Goal: Task Accomplishment & Management: Manage account settings

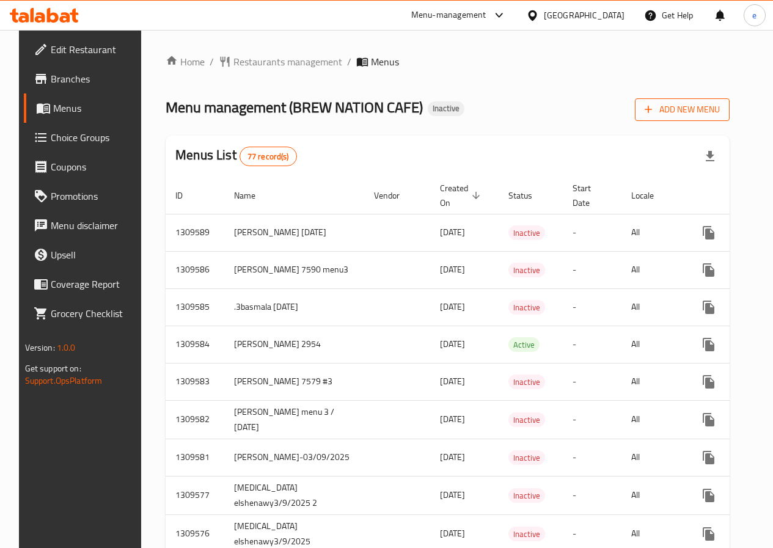
click at [715, 107] on span "Add New Menu" at bounding box center [682, 109] width 75 height 15
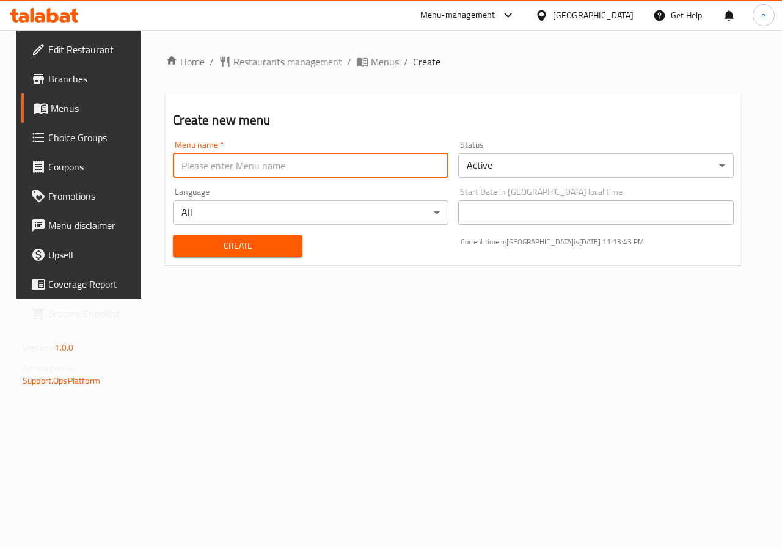
click at [268, 154] on input "text" at bounding box center [311, 165] width 276 height 24
type input "esraa 3_9"
click at [558, 164] on body "​ Menu-management [GEOGRAPHIC_DATA] Get Help e Edit Restaurant Branches Menus C…" at bounding box center [391, 289] width 782 height 518
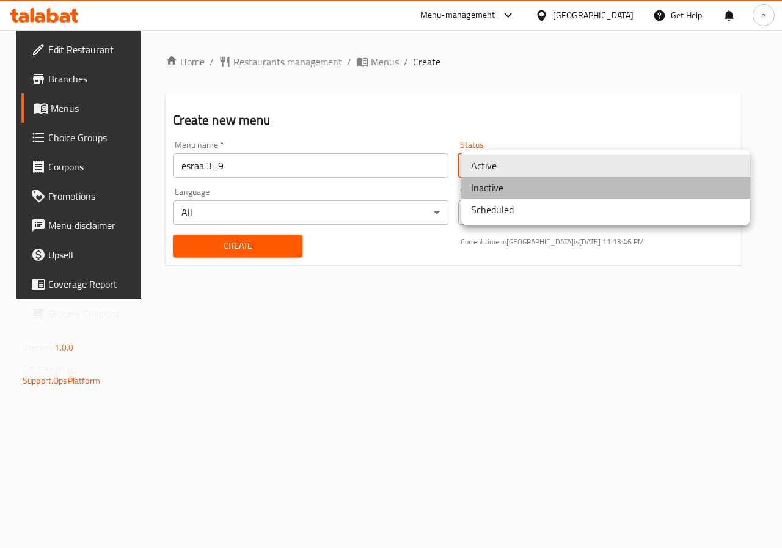
click at [544, 191] on li "Inactive" at bounding box center [605, 188] width 289 height 22
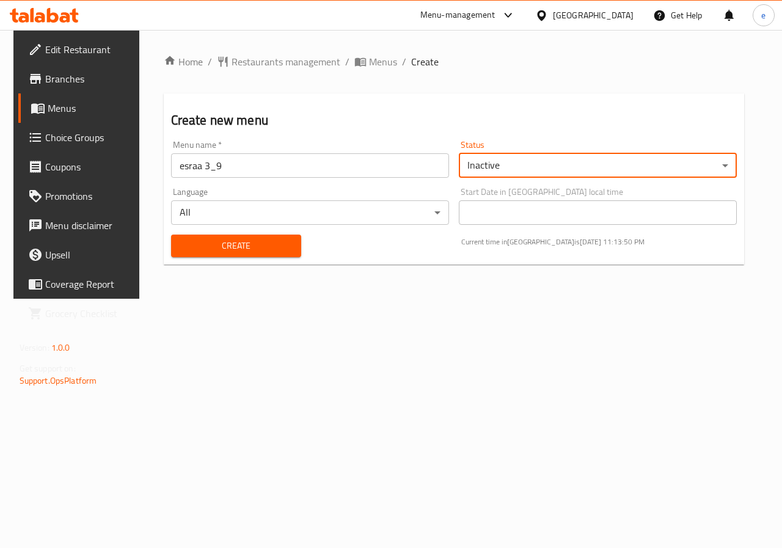
click at [285, 249] on span "Create" at bounding box center [236, 245] width 111 height 15
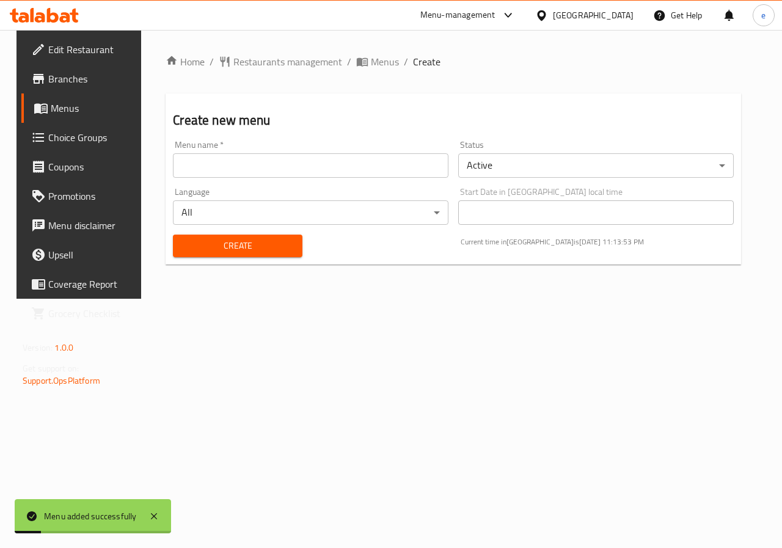
click at [64, 510] on div "Menu added successfully" at bounding box center [90, 516] width 93 height 13
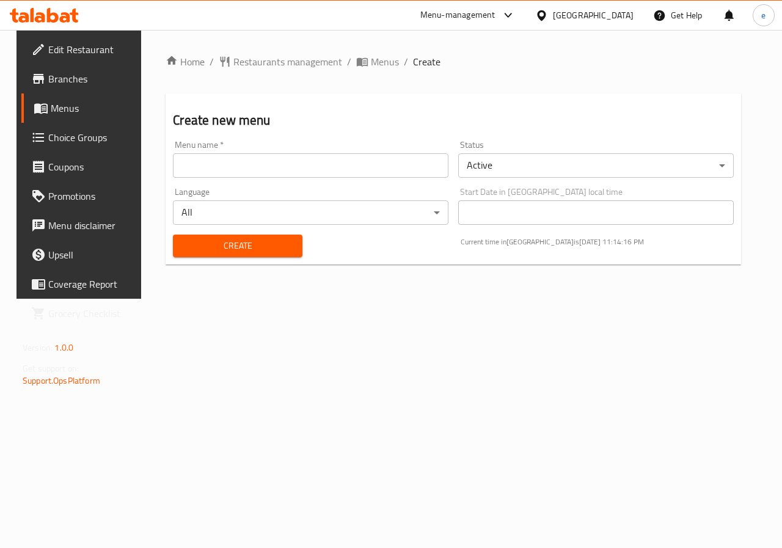
click at [54, 119] on link "Menus" at bounding box center [84, 107] width 126 height 29
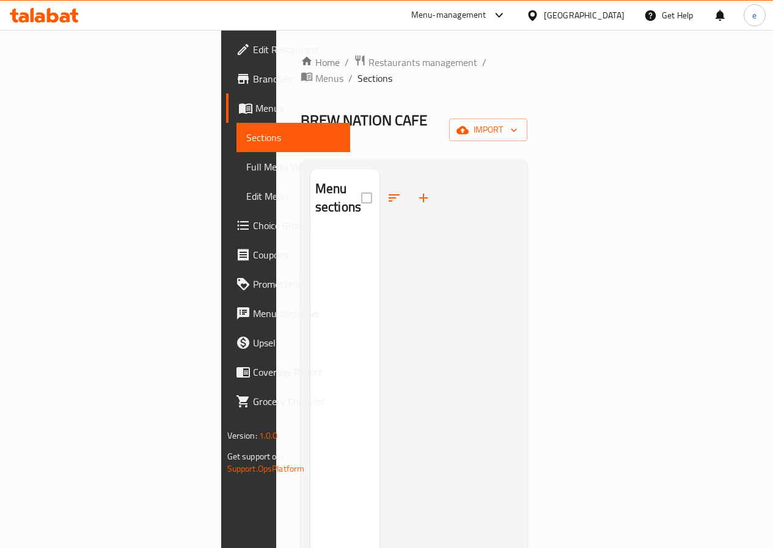
click at [246, 165] on span "Full Menu View" at bounding box center [293, 166] width 94 height 15
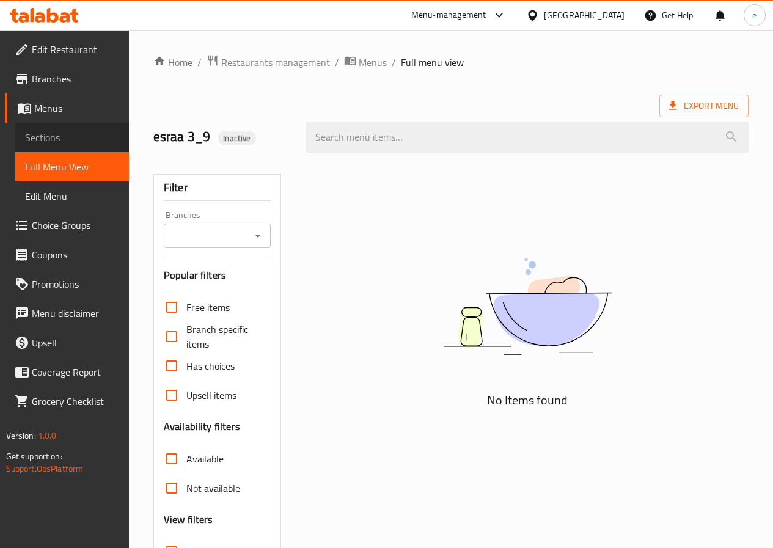
click at [79, 129] on link "Sections" at bounding box center [72, 137] width 114 height 29
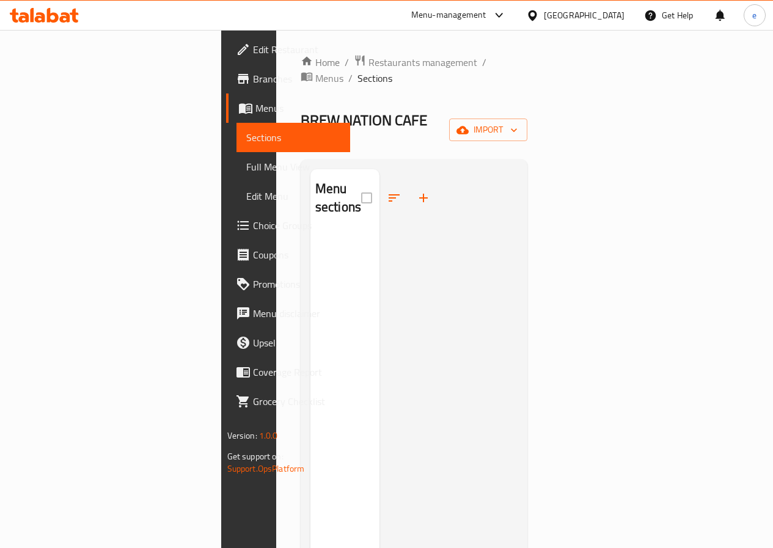
click at [528, 117] on div "Home / Restaurants management / Menus / Sections BREW NATION CAFE Inactive impo…" at bounding box center [414, 390] width 227 height 673
click at [520, 124] on icon "button" at bounding box center [514, 130] width 12 height 12
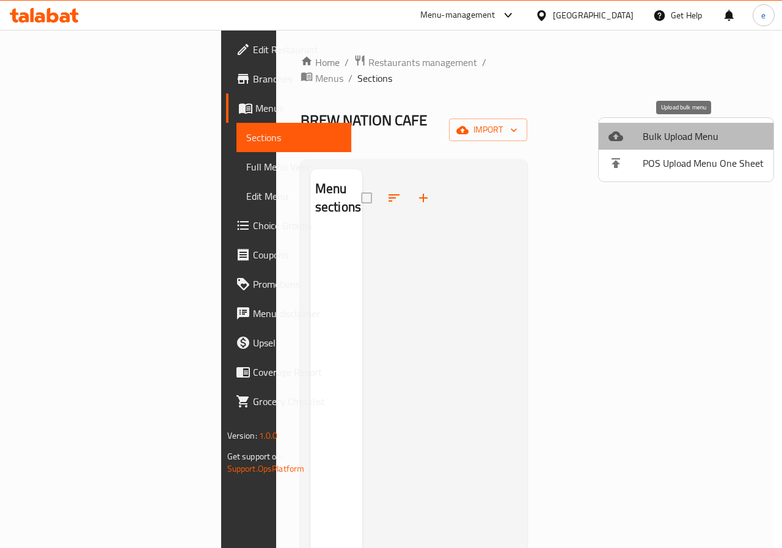
click at [719, 142] on span "Bulk Upload Menu" at bounding box center [703, 136] width 121 height 15
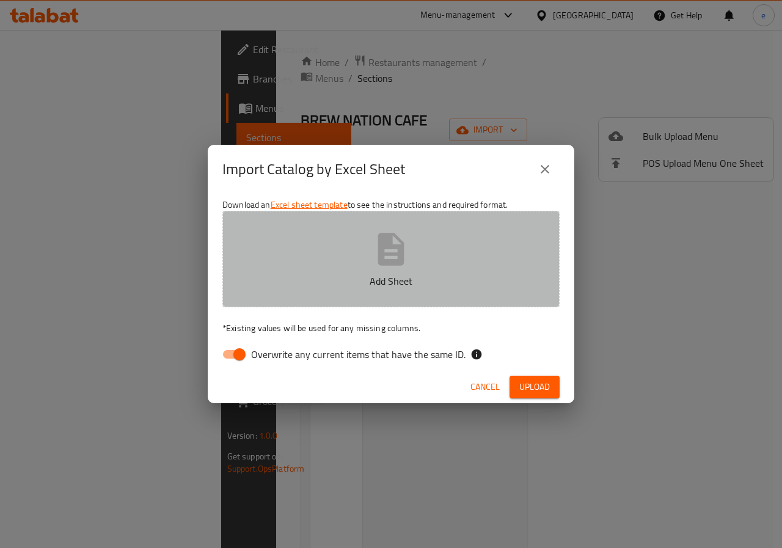
click at [428, 260] on button "Add Sheet" at bounding box center [390, 259] width 337 height 97
click at [369, 256] on button "Add Sheet" at bounding box center [390, 259] width 337 height 97
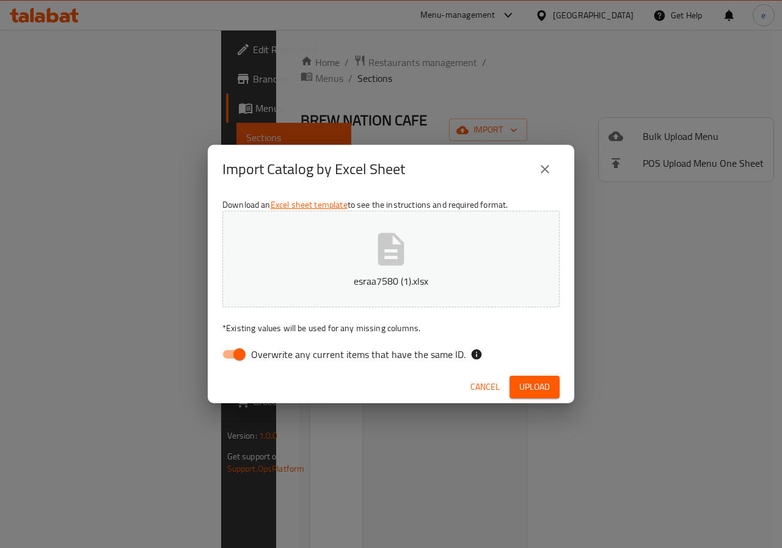
click at [250, 354] on input "Overwrite any current items that have the same ID." at bounding box center [240, 354] width 70 height 23
checkbox input "false"
click at [536, 387] on span "Upload" at bounding box center [534, 386] width 31 height 15
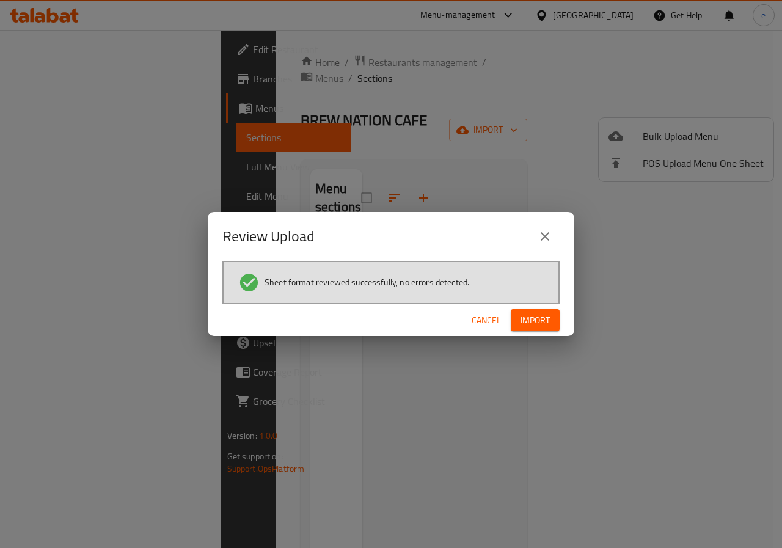
click at [549, 321] on span "Import" at bounding box center [535, 320] width 29 height 15
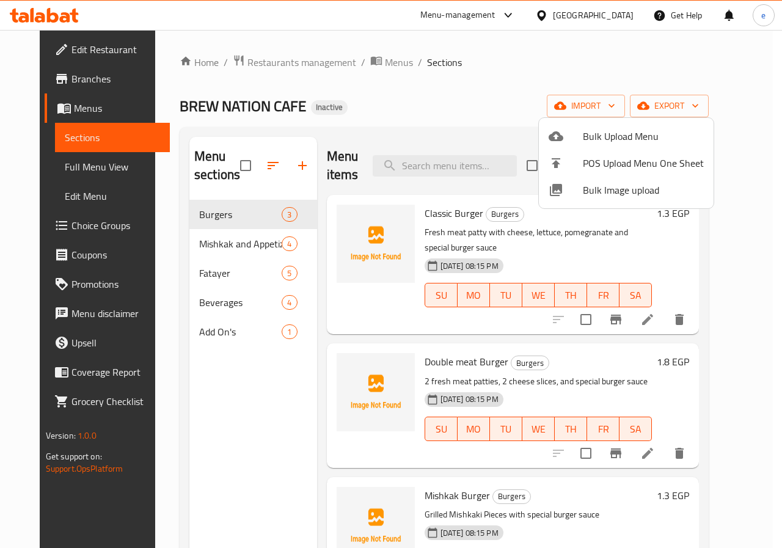
click at [747, 241] on div at bounding box center [391, 274] width 782 height 548
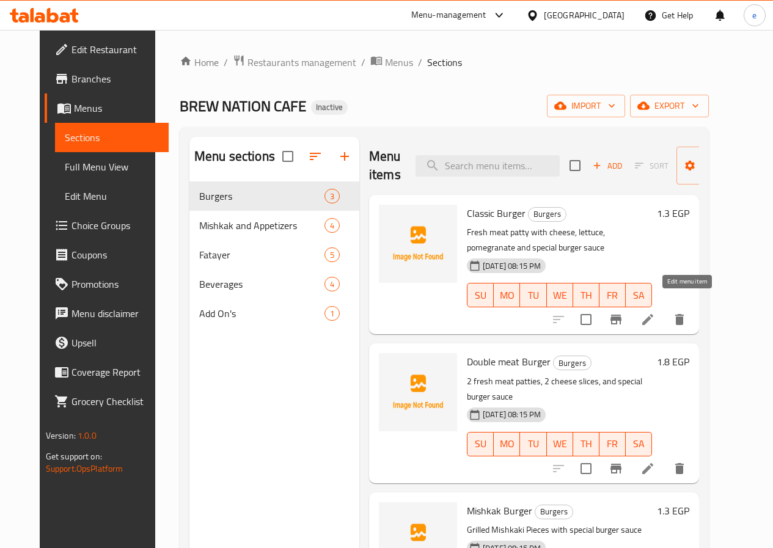
click at [655, 312] on icon at bounding box center [647, 319] width 15 height 15
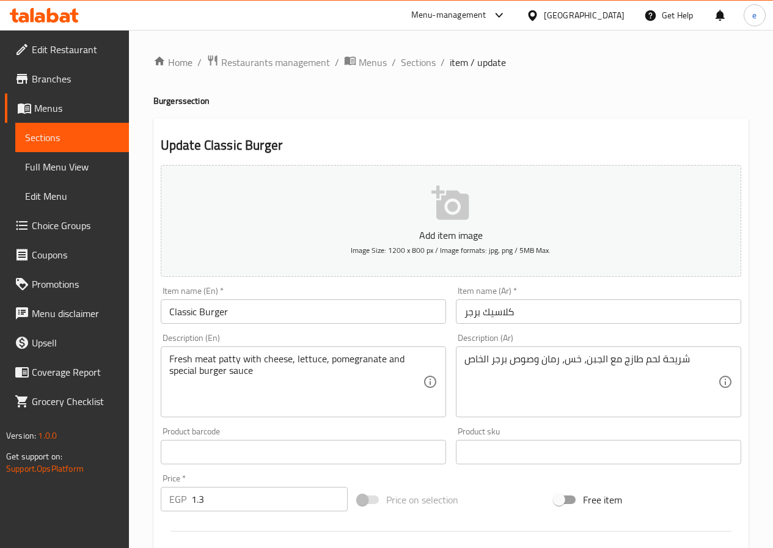
click at [67, 134] on span "Sections" at bounding box center [72, 137] width 94 height 15
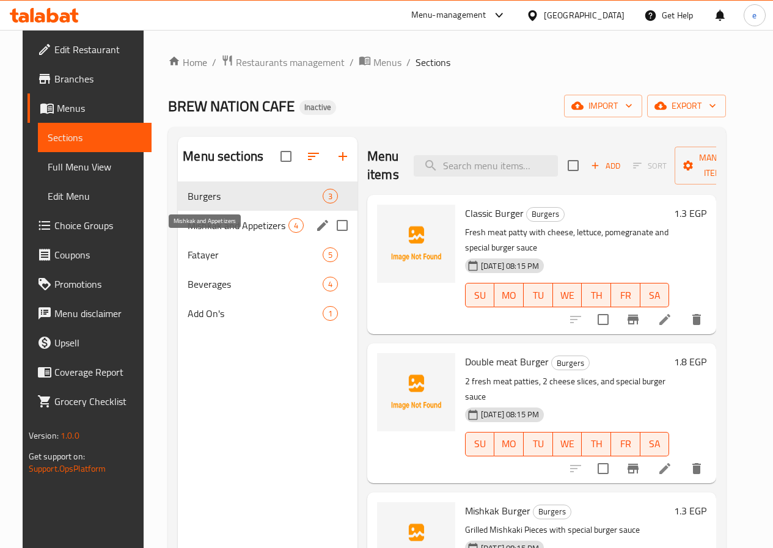
click at [211, 233] on span "Mishkak and Appetizers" at bounding box center [238, 225] width 101 height 15
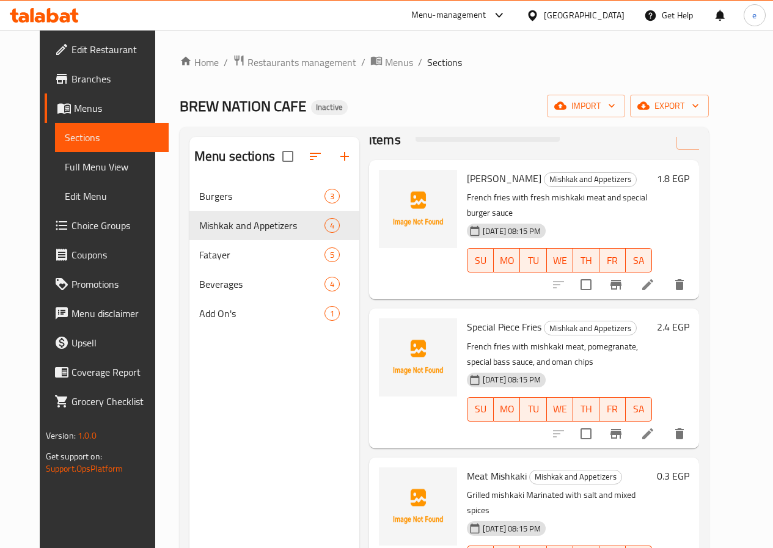
scroll to position [50, 0]
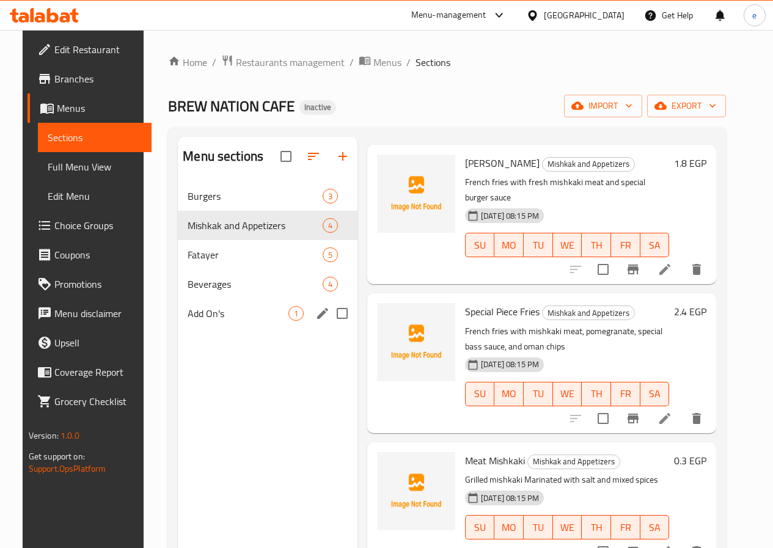
click at [208, 320] on div "Add On's 1" at bounding box center [268, 313] width 180 height 29
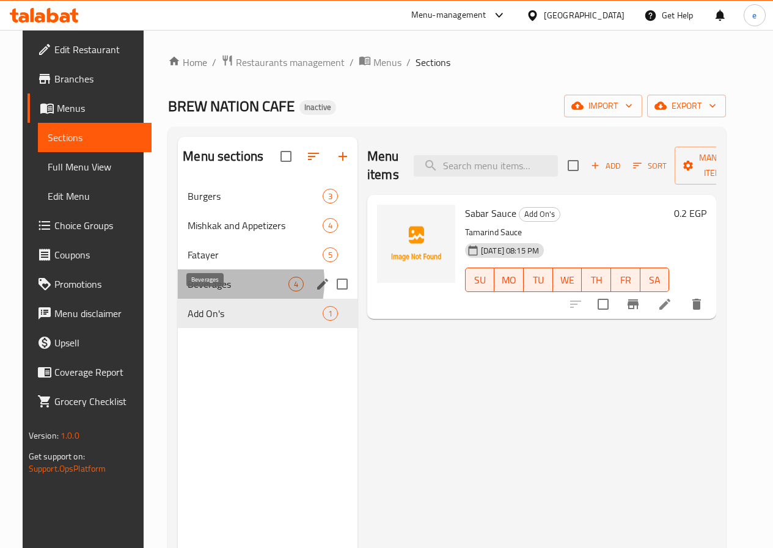
click at [213, 291] on span "Beverages" at bounding box center [238, 284] width 101 height 15
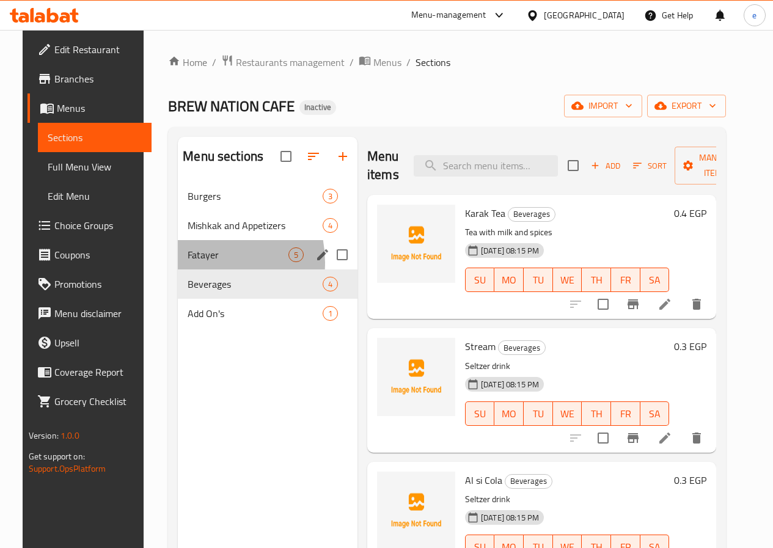
click at [185, 269] on div "Fatayer 5" at bounding box center [268, 254] width 180 height 29
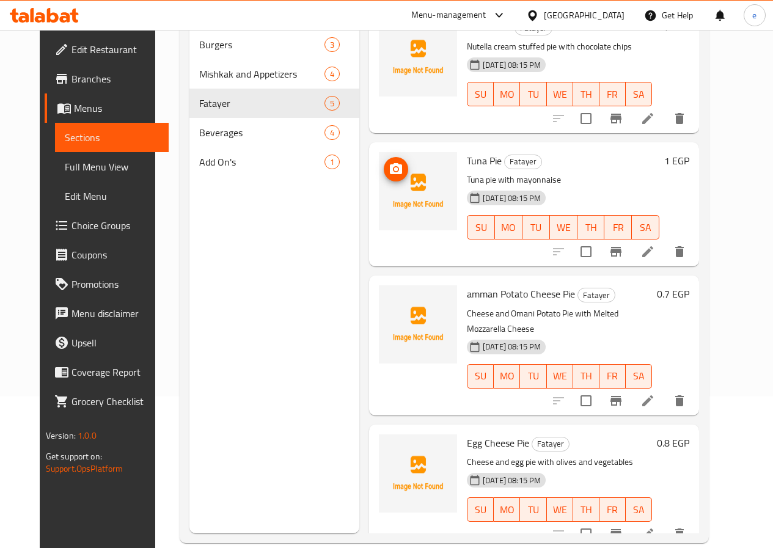
scroll to position [171, 0]
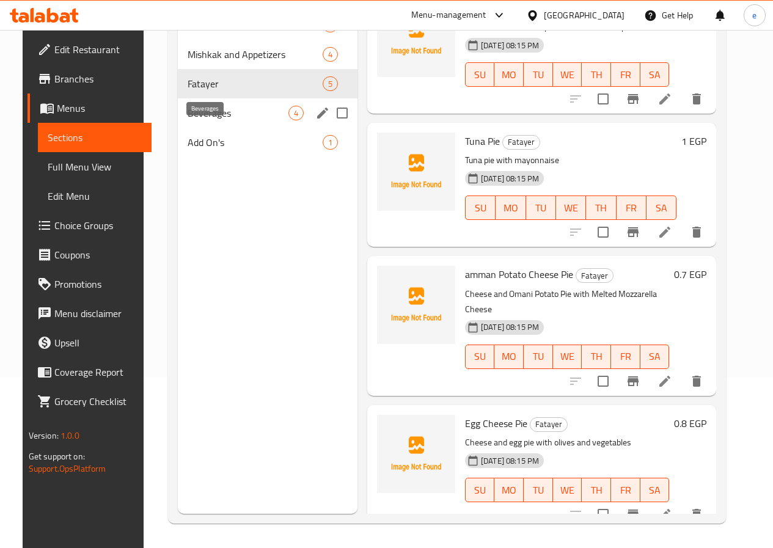
click at [222, 120] on span "Beverages" at bounding box center [238, 113] width 101 height 15
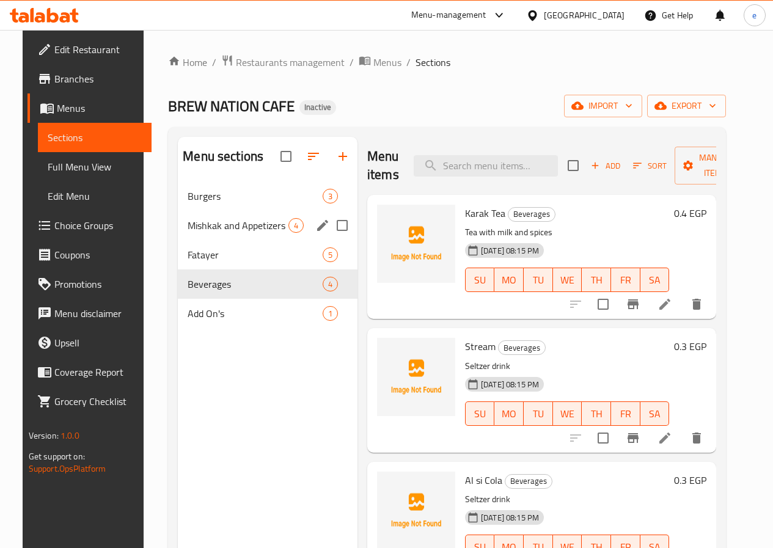
scroll to position [171, 0]
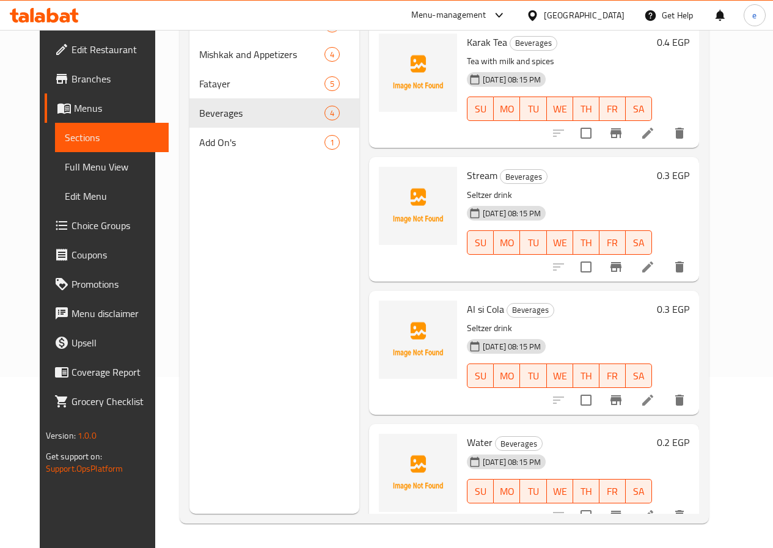
click at [62, 177] on link "Full Menu View" at bounding box center [112, 166] width 114 height 29
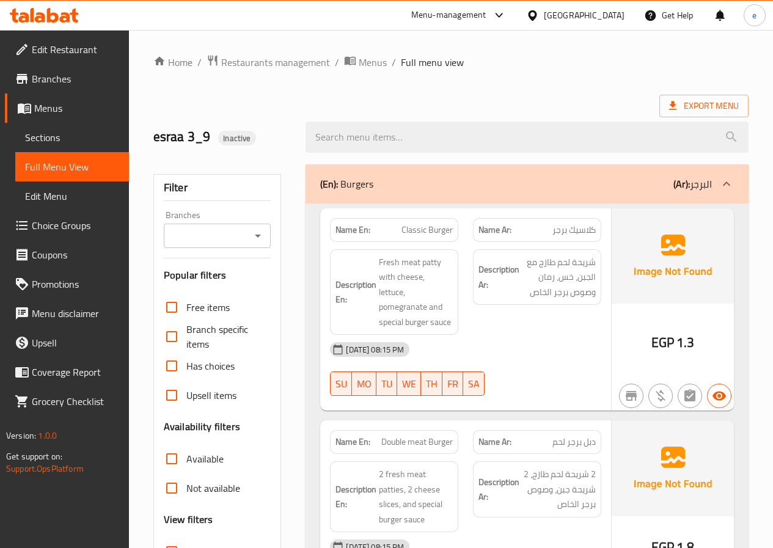
click at [90, 137] on span "Sections" at bounding box center [72, 137] width 94 height 15
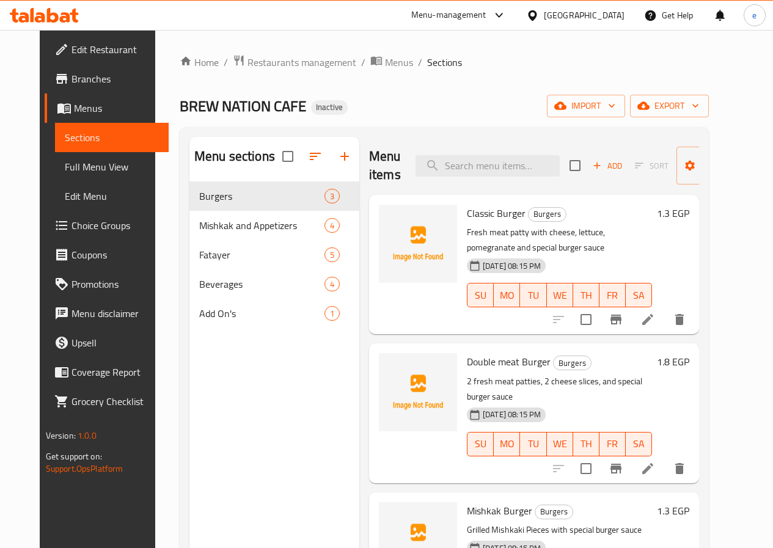
click at [65, 200] on span "Edit Menu" at bounding box center [112, 196] width 94 height 15
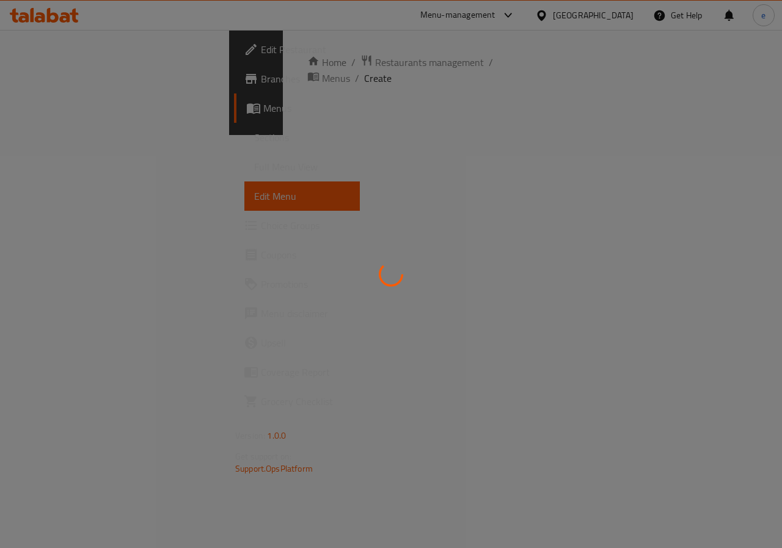
click at [66, 102] on div at bounding box center [391, 274] width 782 height 548
click at [65, 134] on div at bounding box center [391, 274] width 782 height 548
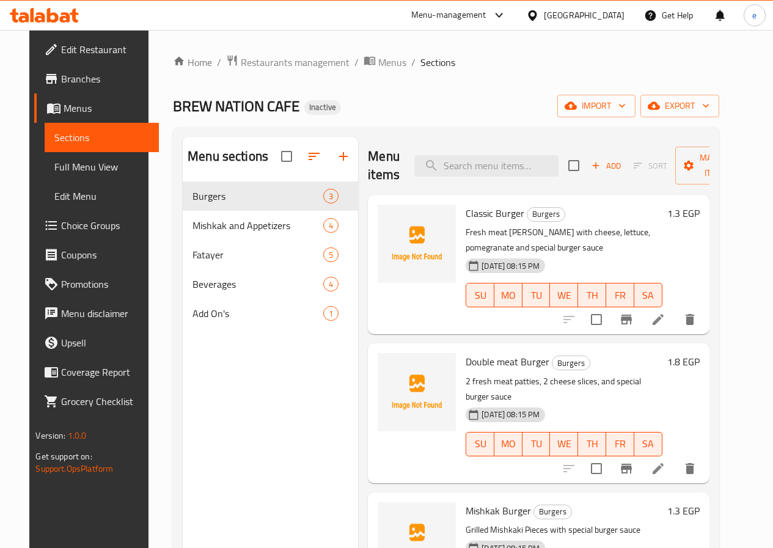
click at [64, 105] on span "Menus" at bounding box center [106, 108] width 85 height 15
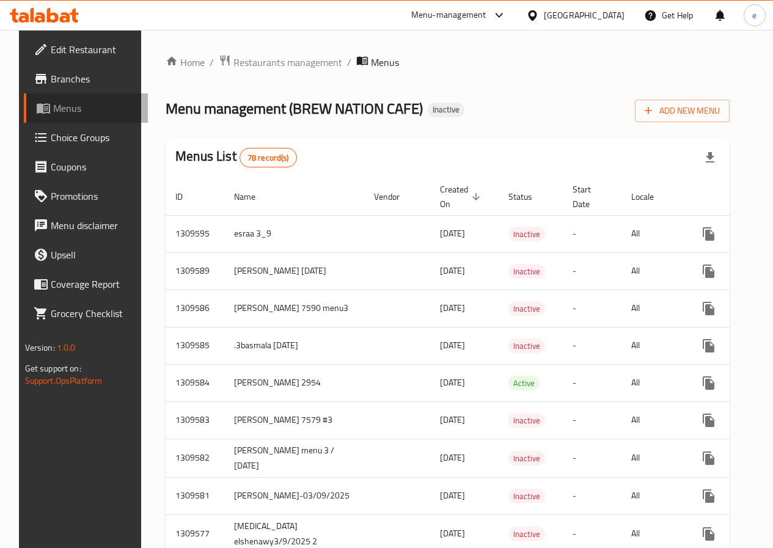
click at [65, 108] on span "Menus" at bounding box center [95, 108] width 85 height 15
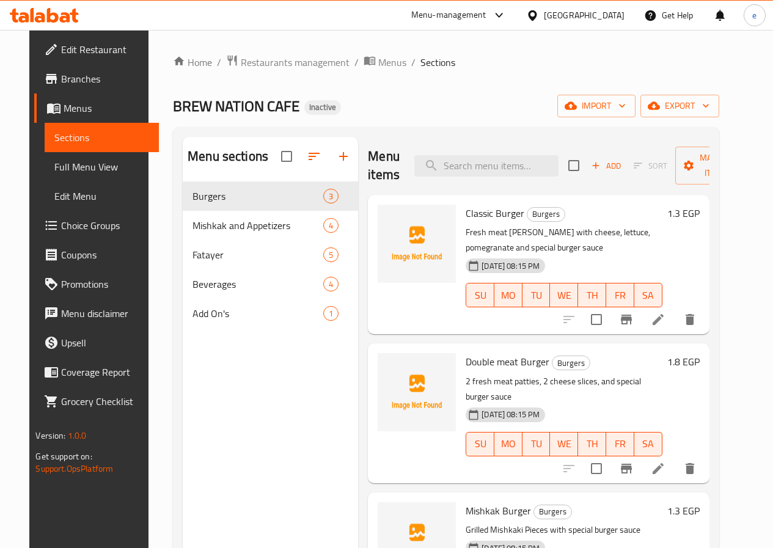
click at [54, 139] on span "Sections" at bounding box center [101, 137] width 94 height 15
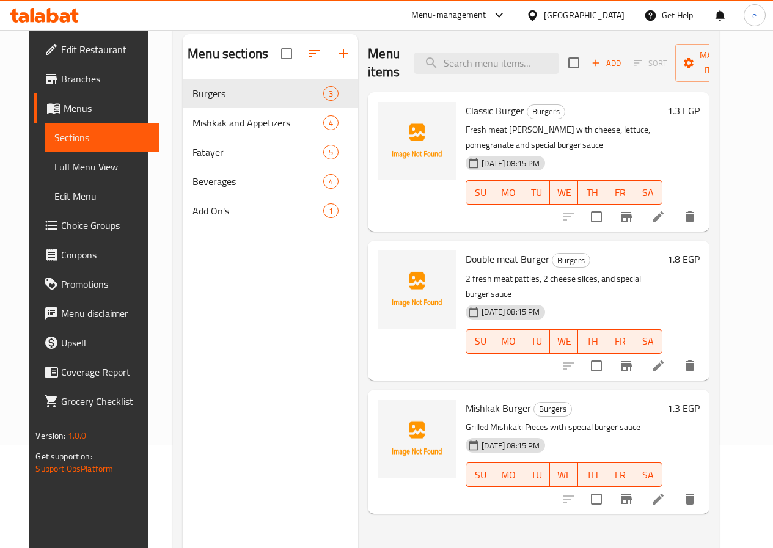
scroll to position [122, 0]
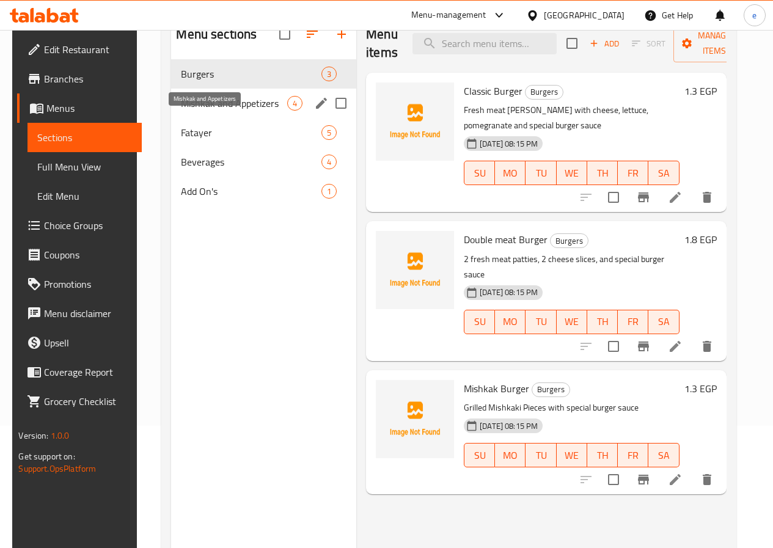
click at [202, 111] on span "Mishkak and Appetizers" at bounding box center [234, 103] width 106 height 15
